Goal: Information Seeking & Learning: Learn about a topic

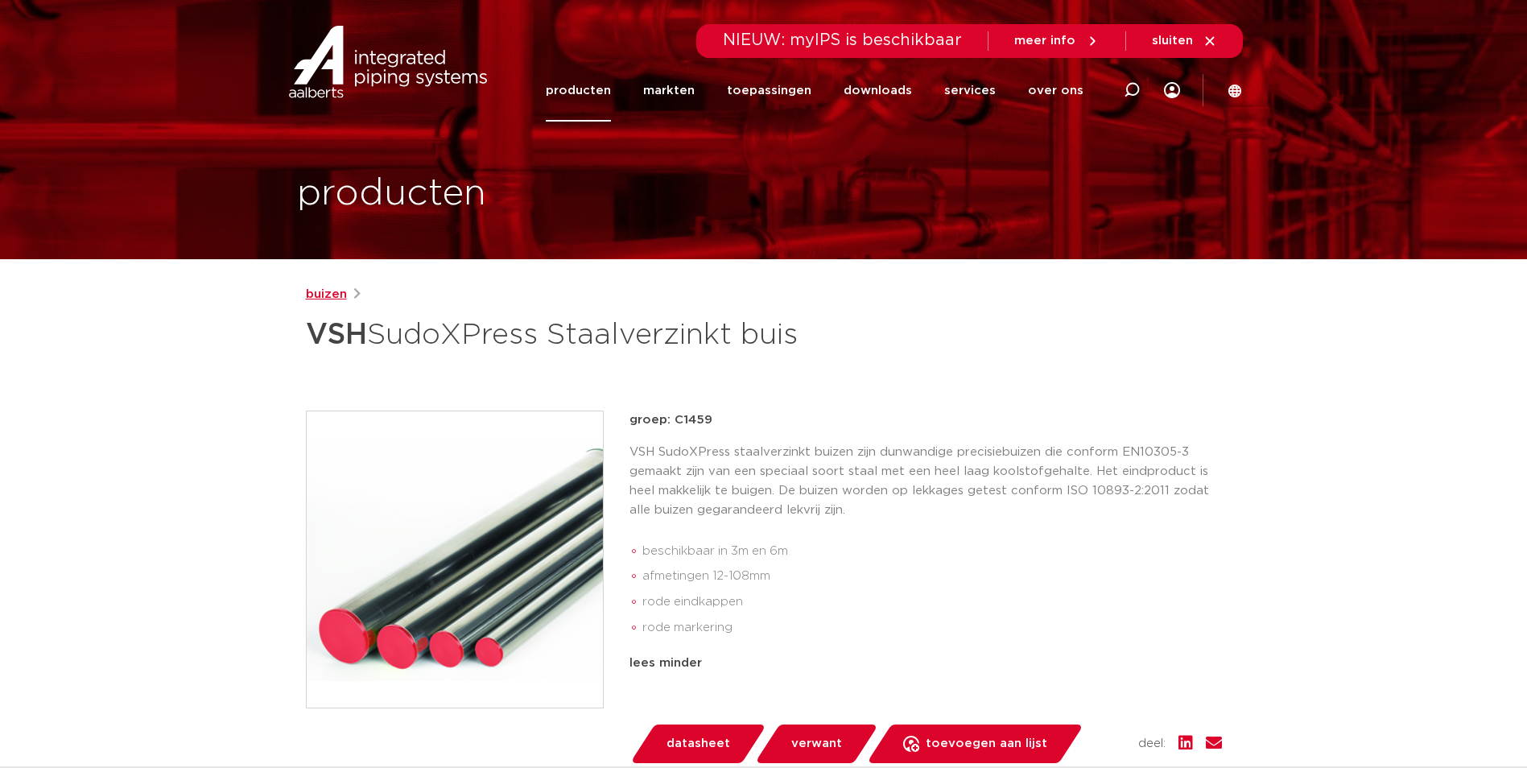
click at [342, 299] on link "buizen" at bounding box center [326, 294] width 41 height 19
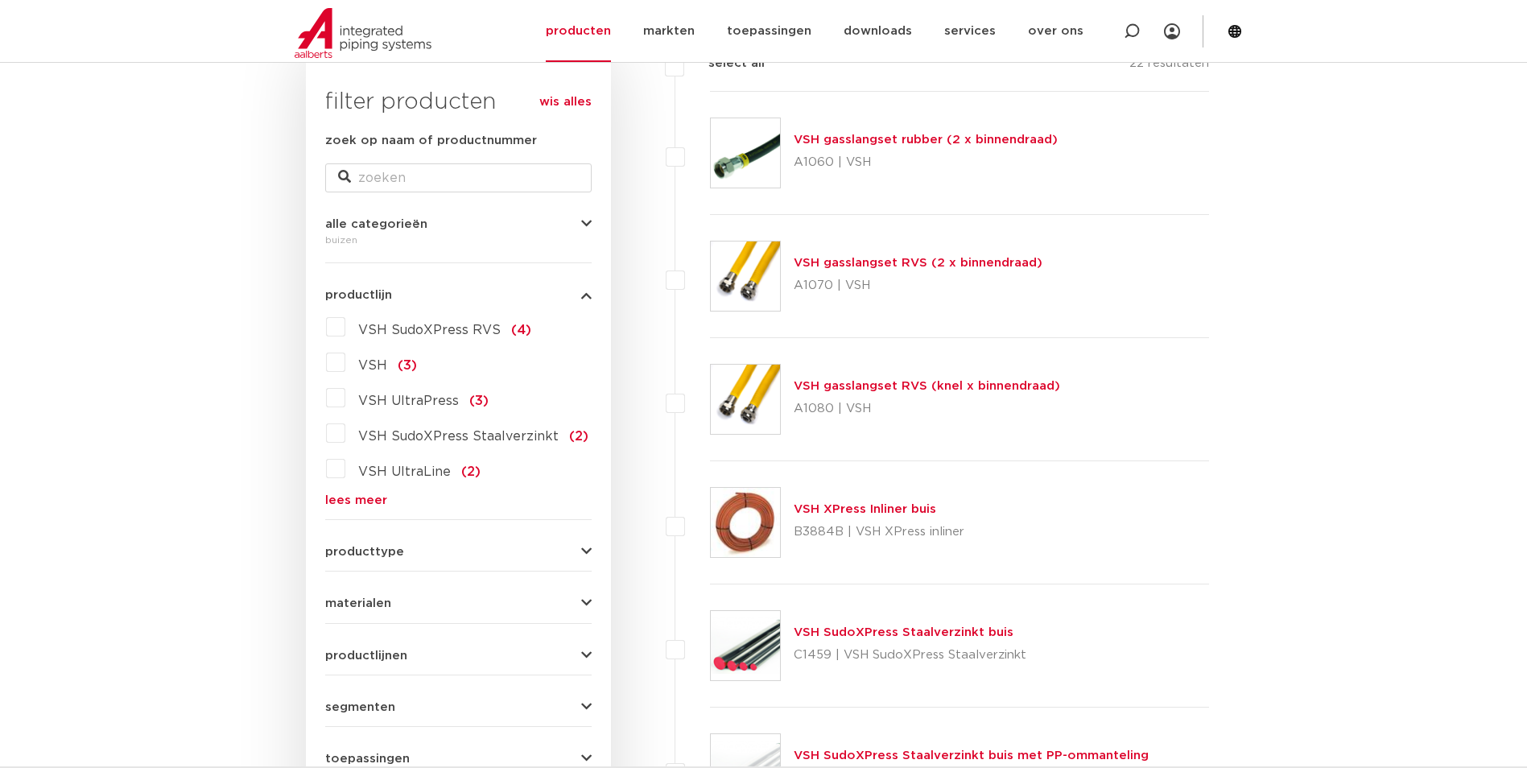
scroll to position [258, 0]
click at [370, 499] on link "lees meer" at bounding box center [458, 499] width 267 height 12
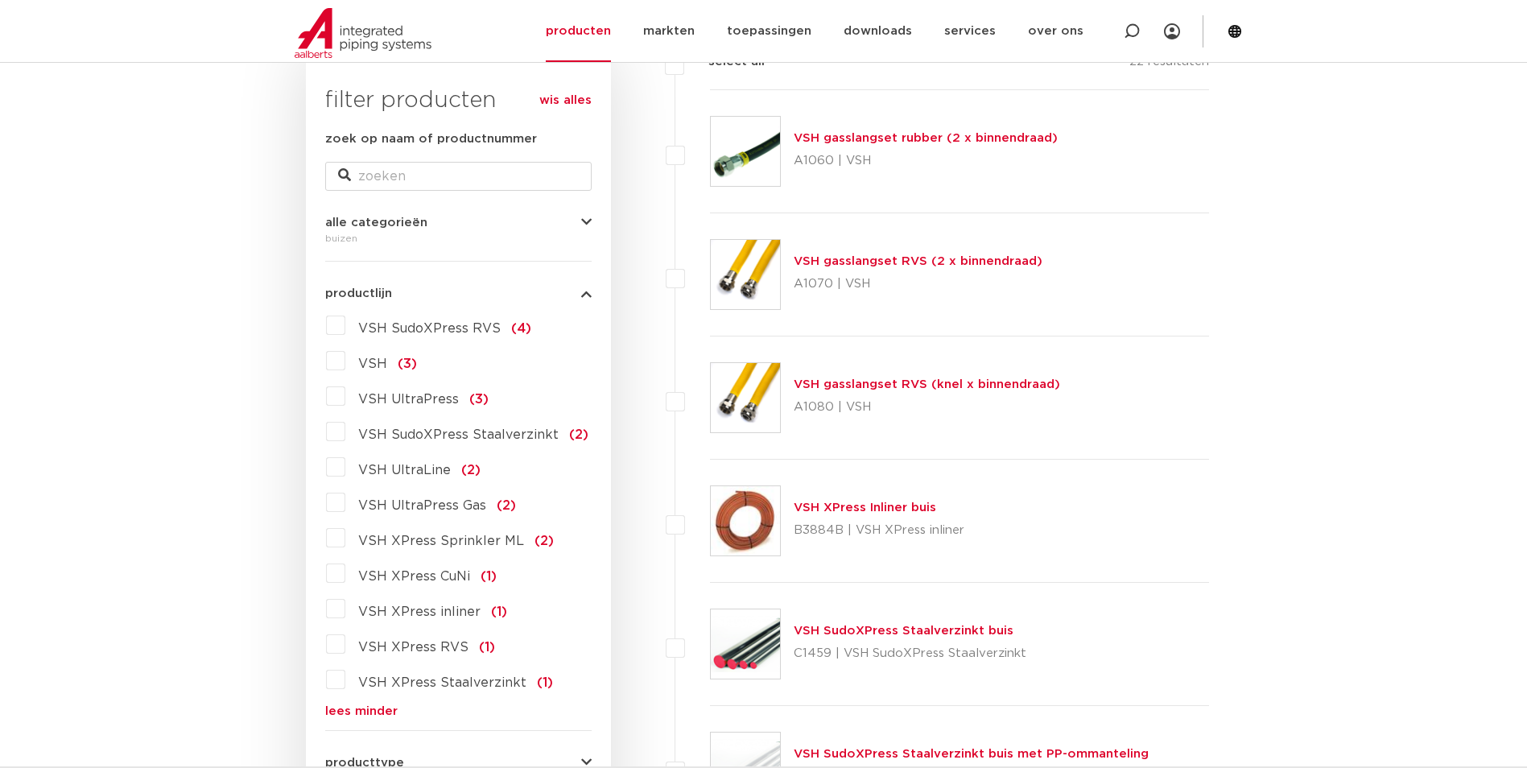
click at [345, 431] on label "VSH SudoXPress Staalverzinkt (2)" at bounding box center [466, 432] width 243 height 26
click at [0, 0] on input "VSH SudoXPress Staalverzinkt (2)" at bounding box center [0, 0] width 0 height 0
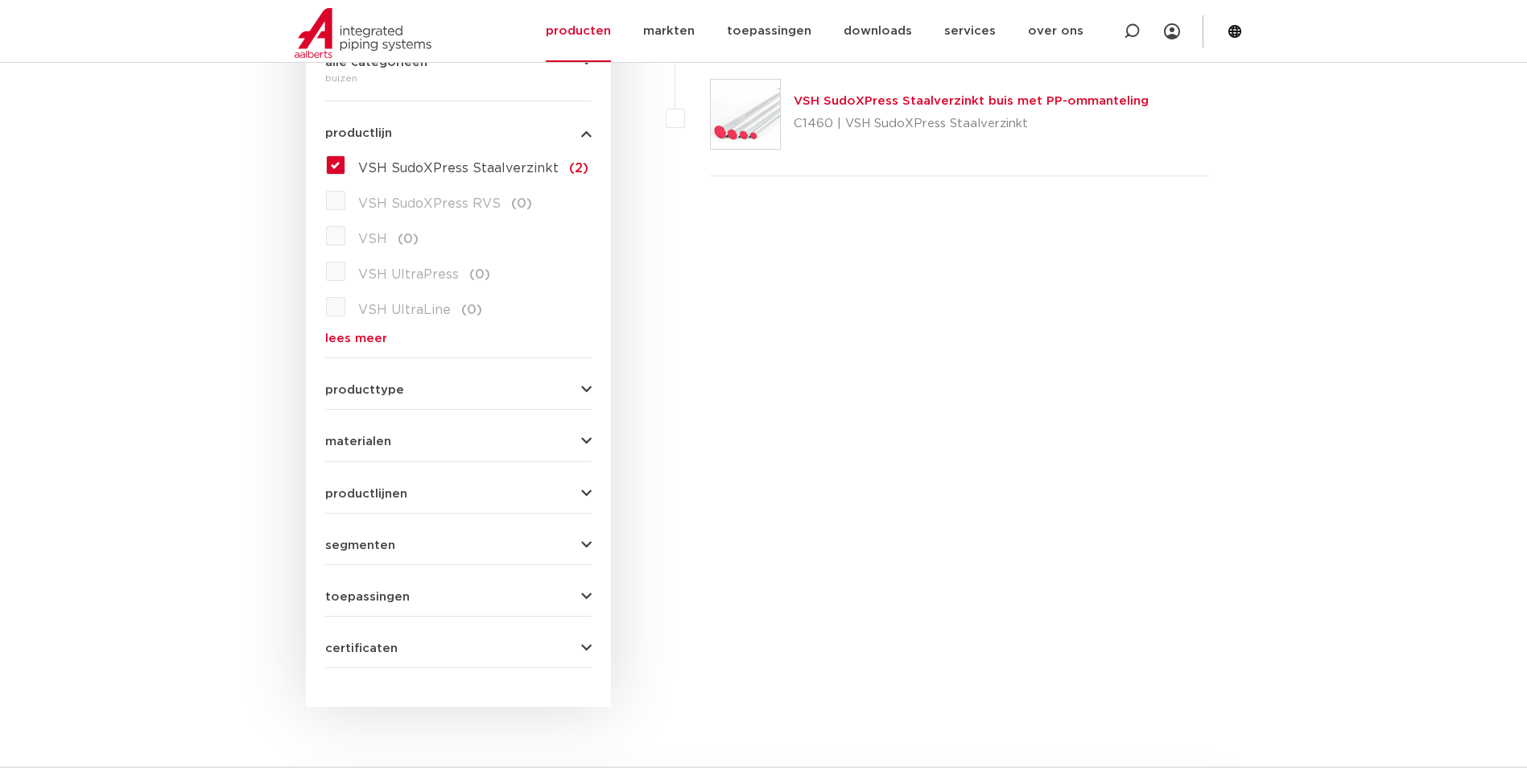
scroll to position [420, 0]
click at [395, 403] on form "zoek op naam of productnummer alle categorieën buizen fittingen afsluiters buiz…" at bounding box center [458, 318] width 267 height 699
click at [397, 391] on span "producttype" at bounding box center [364, 389] width 79 height 12
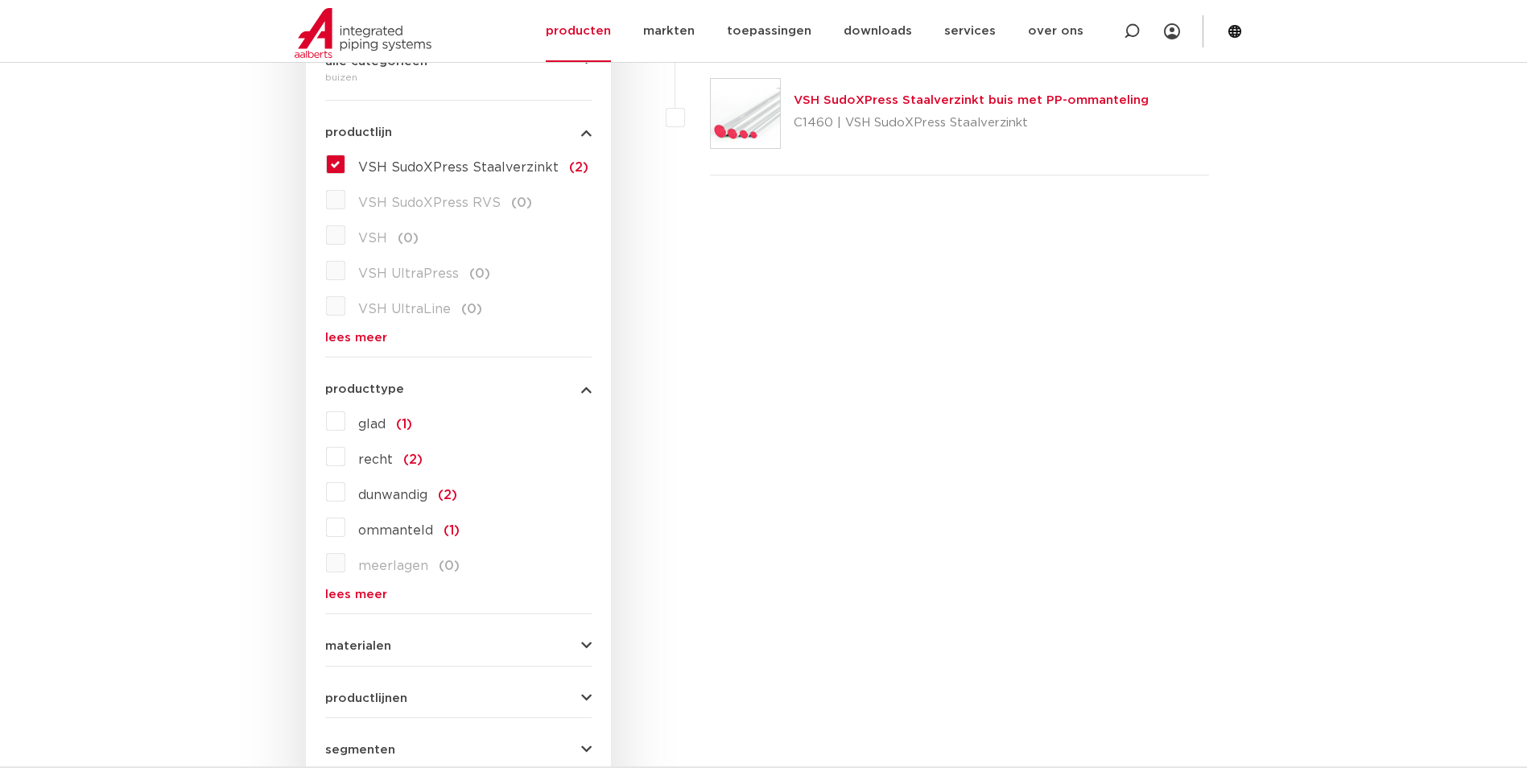
click at [397, 387] on span "producttype" at bounding box center [364, 389] width 79 height 12
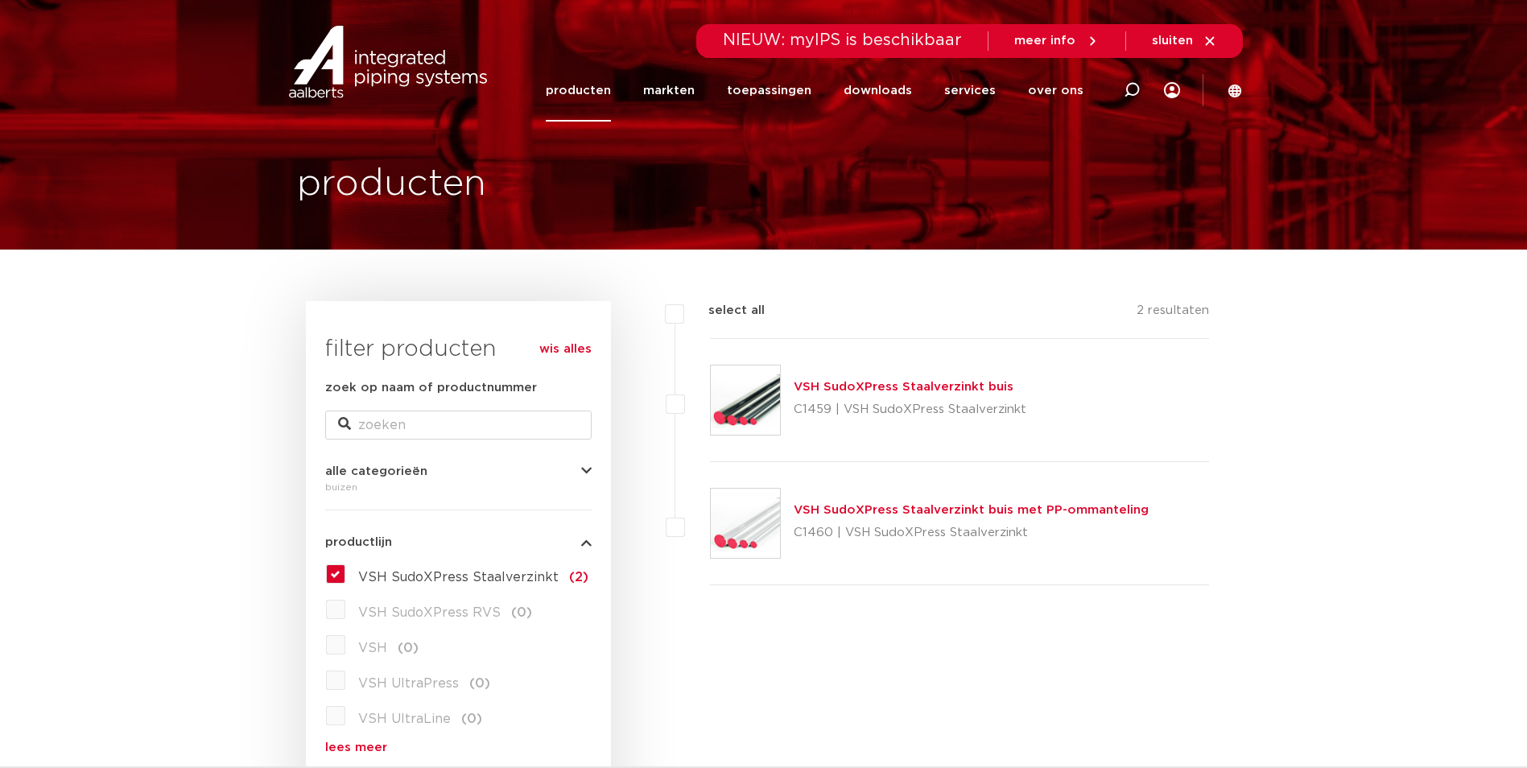
scroll to position [0, 0]
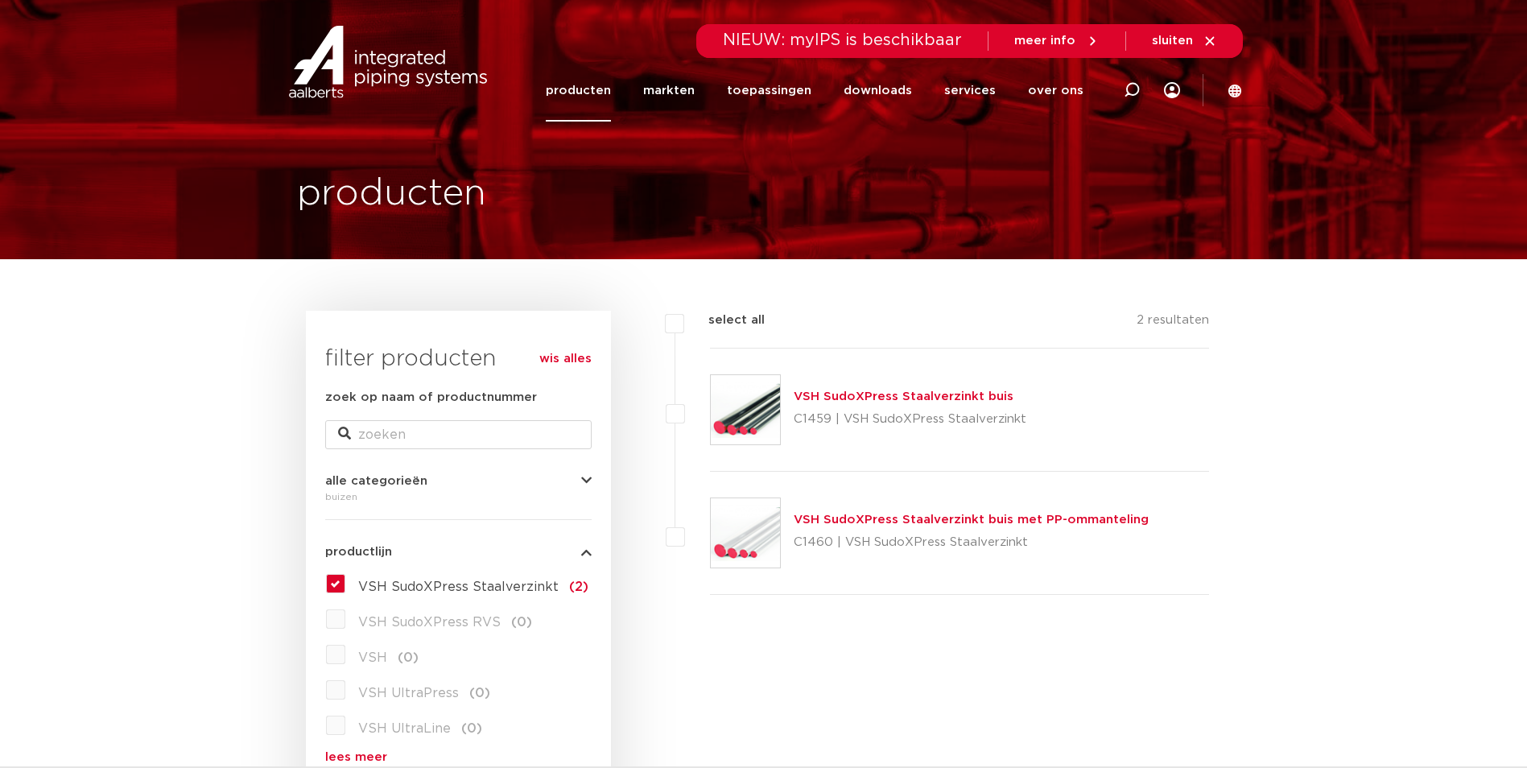
click at [593, 87] on link "producten" at bounding box center [578, 91] width 65 height 62
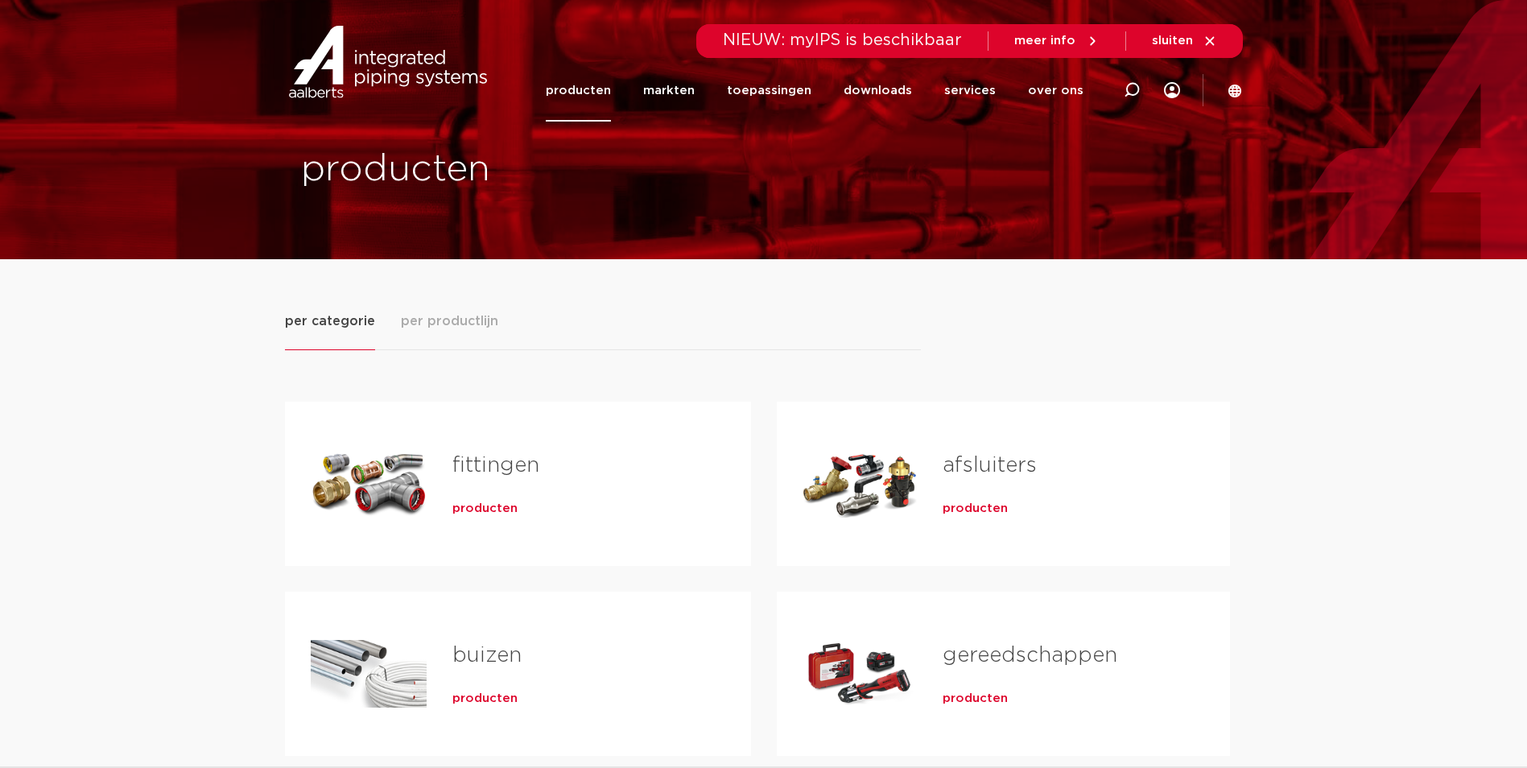
click at [490, 465] on link "fittingen" at bounding box center [496, 465] width 87 height 21
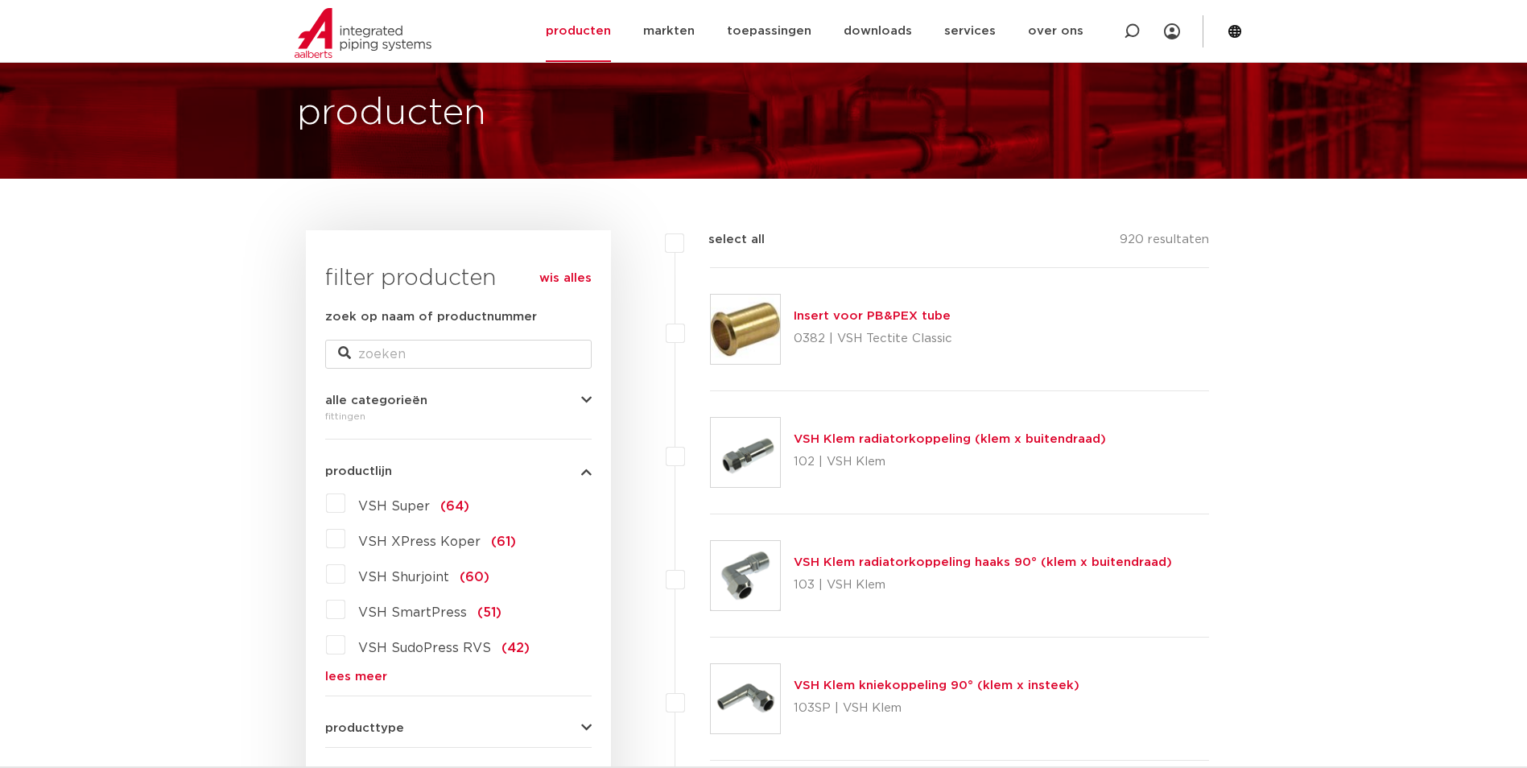
click at [368, 680] on link "lees meer" at bounding box center [458, 677] width 267 height 12
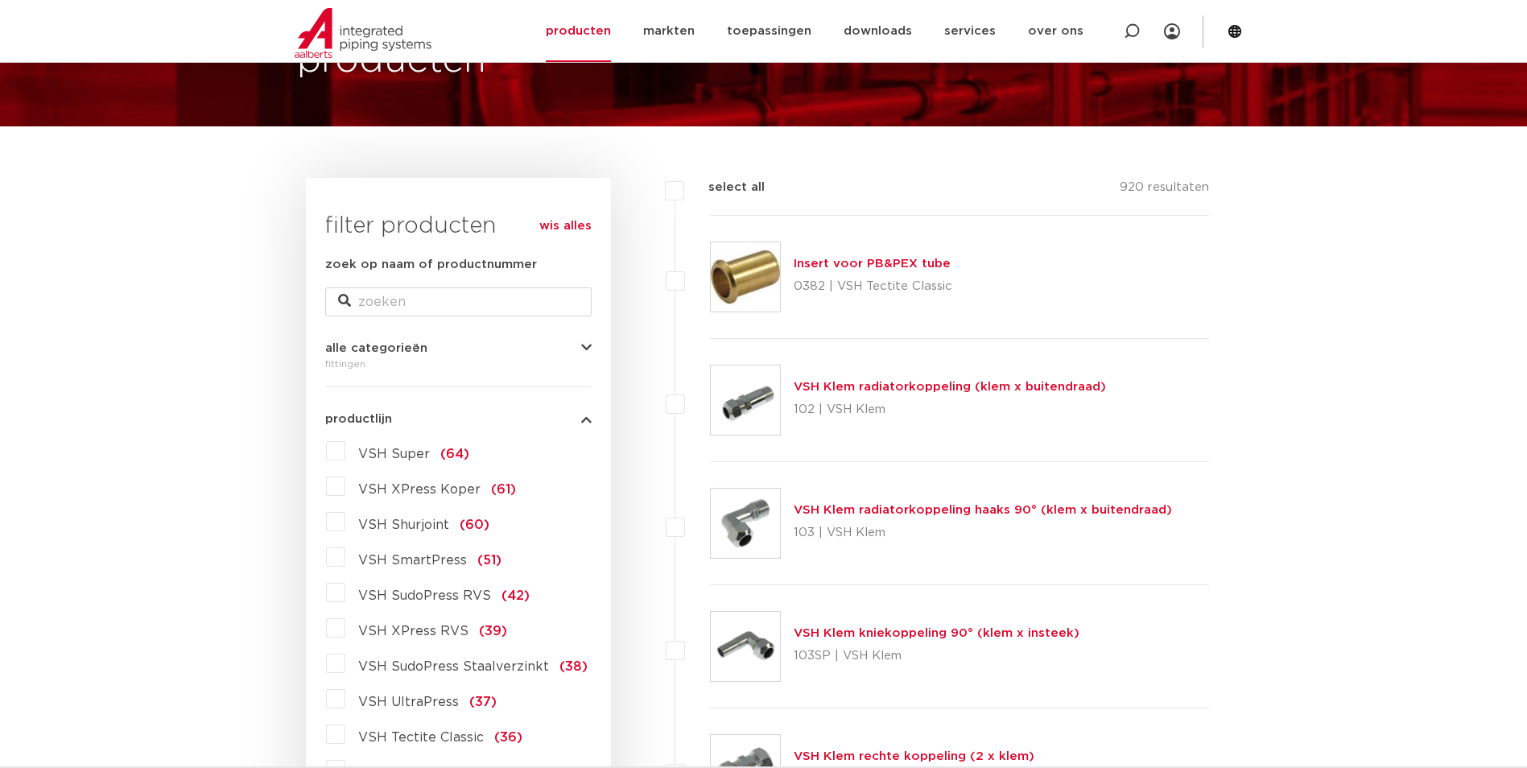
scroll to position [161, 0]
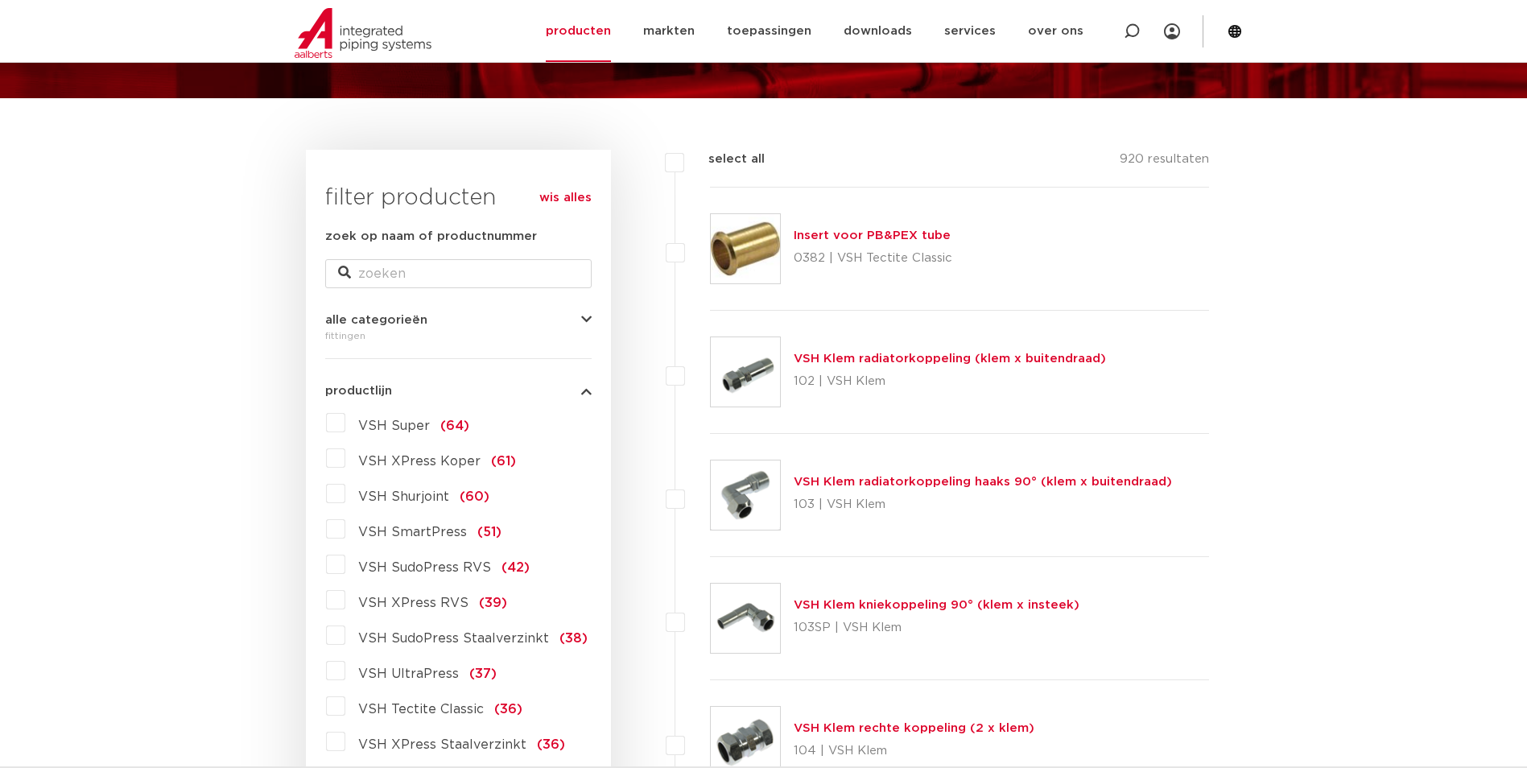
click at [345, 639] on label "VSH SudoPress Staalverzinkt (38)" at bounding box center [466, 635] width 242 height 26
click at [0, 0] on input "VSH SudoPress Staalverzinkt (38)" at bounding box center [0, 0] width 0 height 0
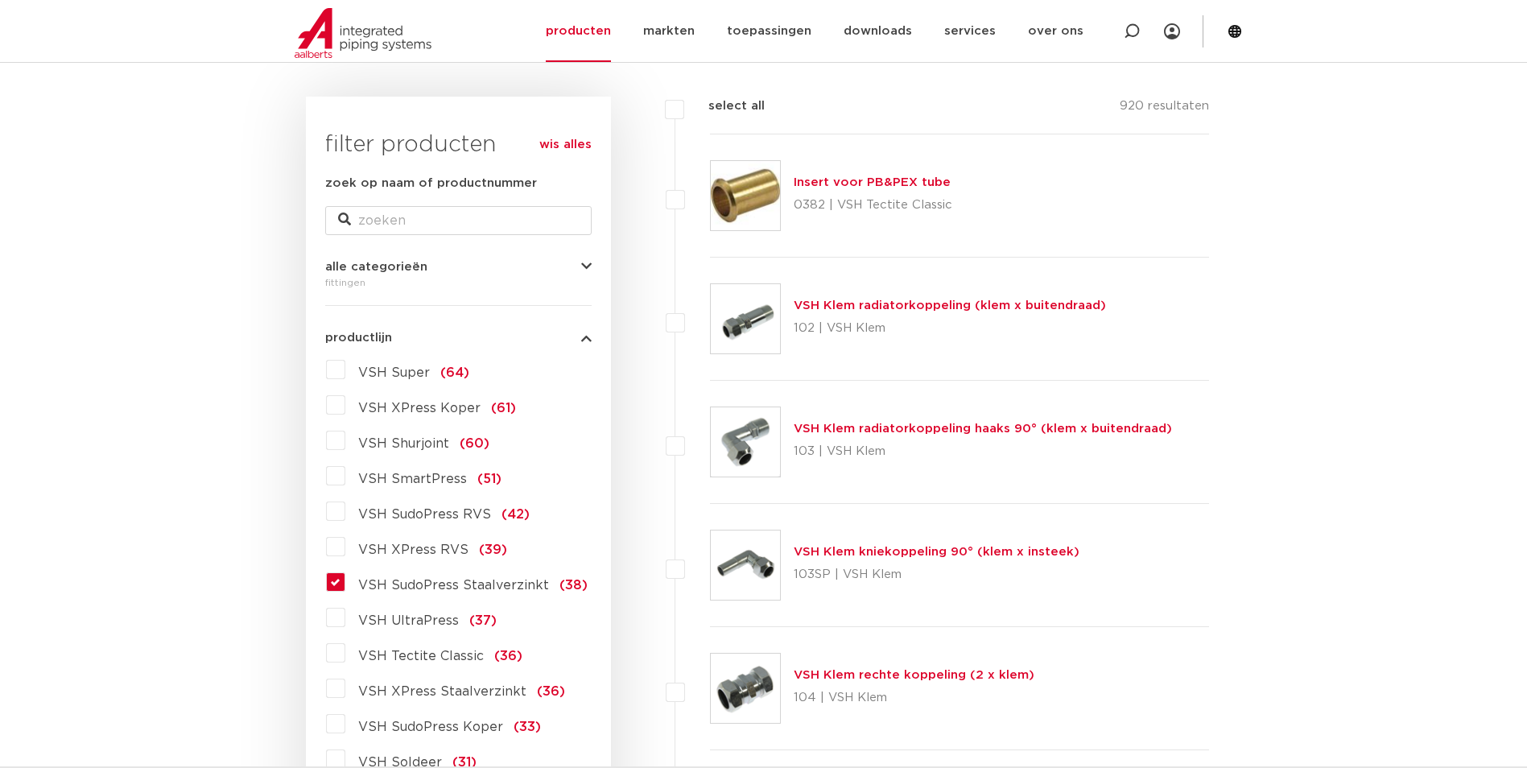
scroll to position [242, 0]
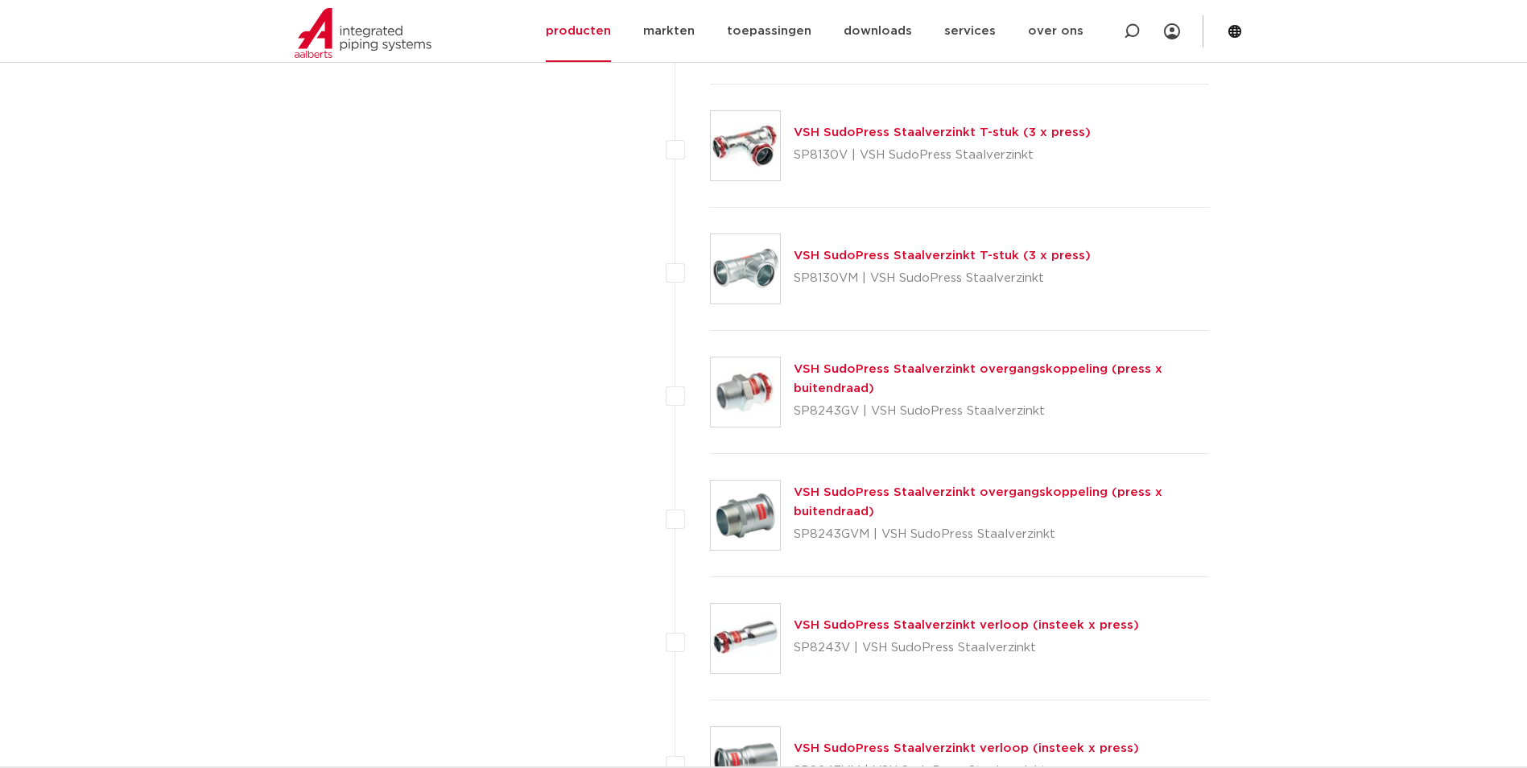
scroll to position [2577, 0]
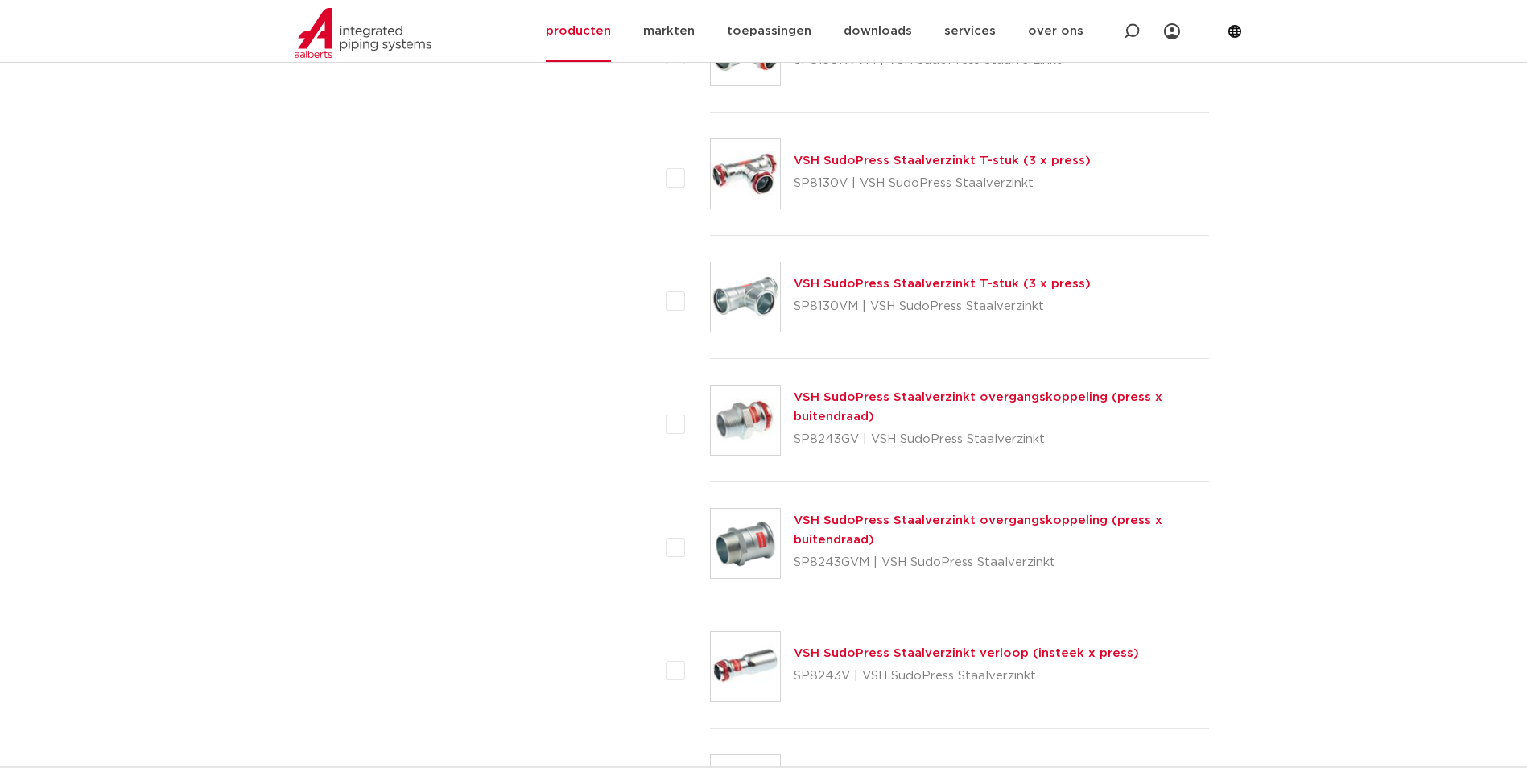
click at [867, 418] on link "VSH SudoPress Staalverzinkt overgangskoppeling (press x buitendraad)" at bounding box center [978, 406] width 369 height 31
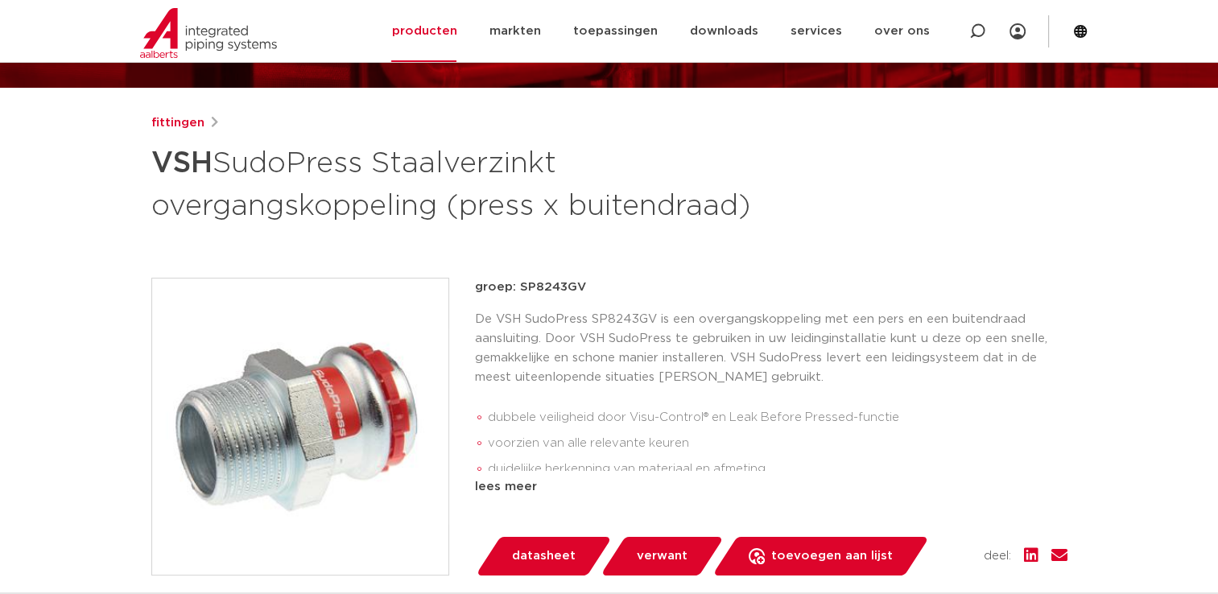
scroll to position [242, 0]
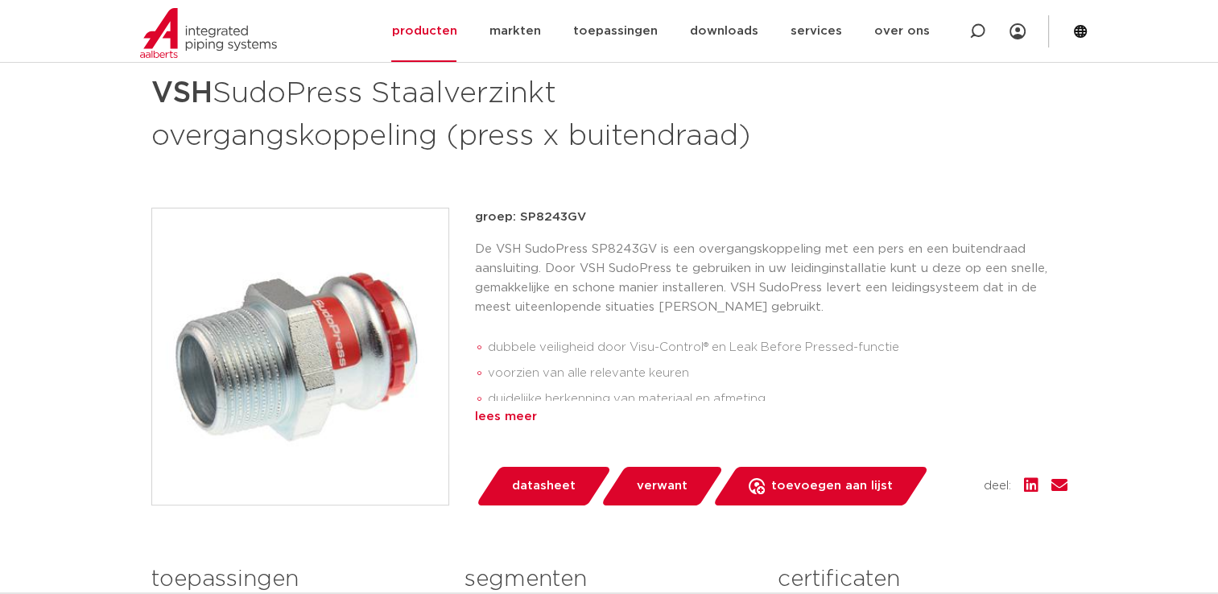
click at [506, 415] on div "lees meer" at bounding box center [771, 416] width 593 height 19
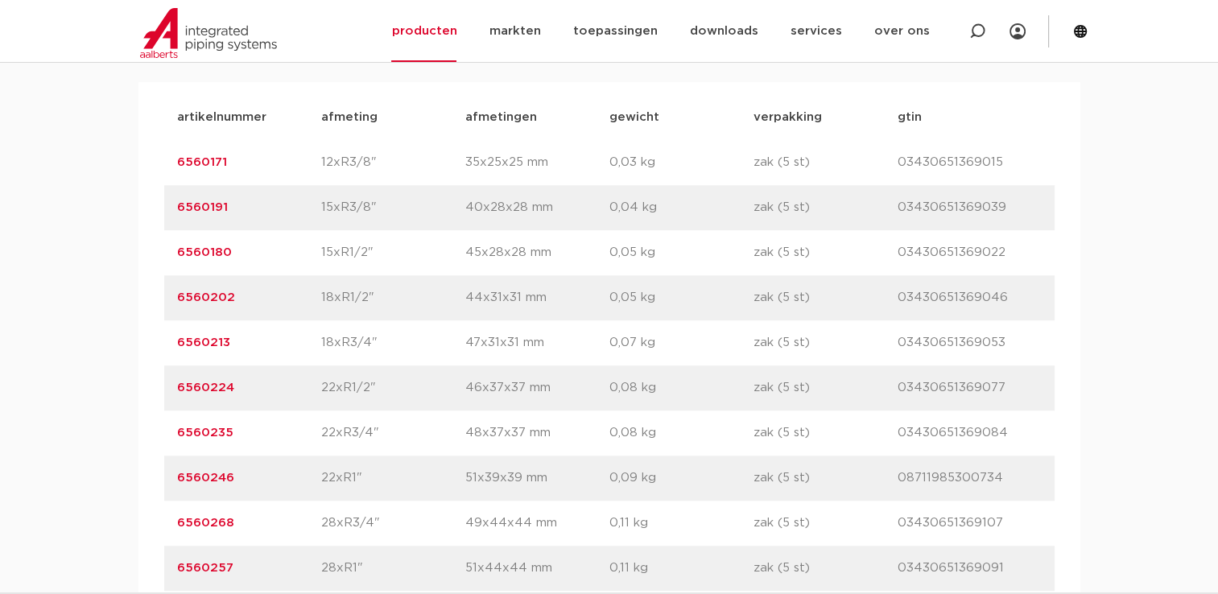
scroll to position [1208, 0]
